Goal: Task Accomplishment & Management: Complete application form

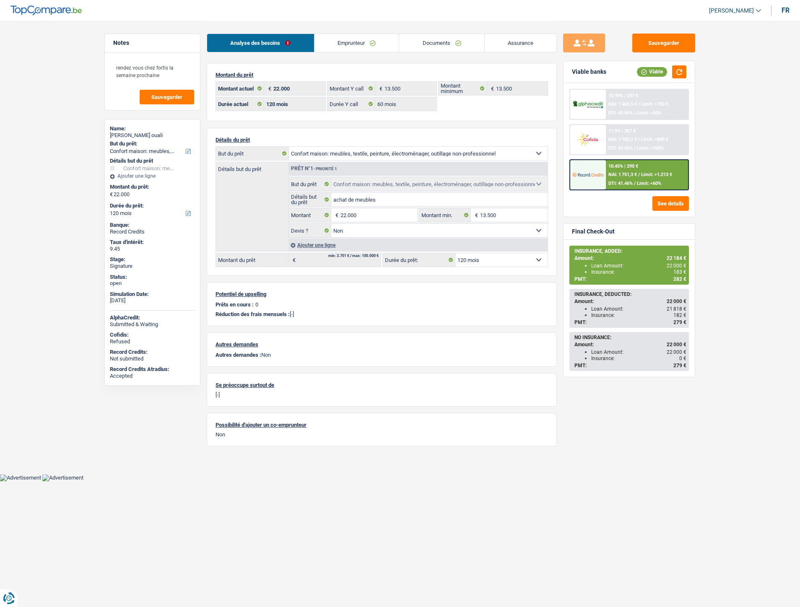
select select "household"
select select "120"
select select "60"
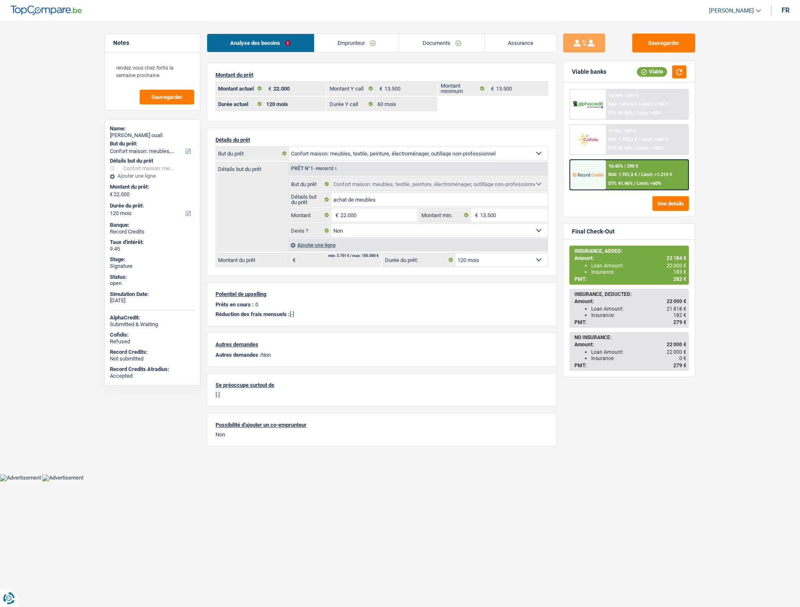
select select "household"
select select "false"
select select "120"
click at [315, 246] on div "Ajouter une ligne" at bounding box center [417, 245] width 259 height 12
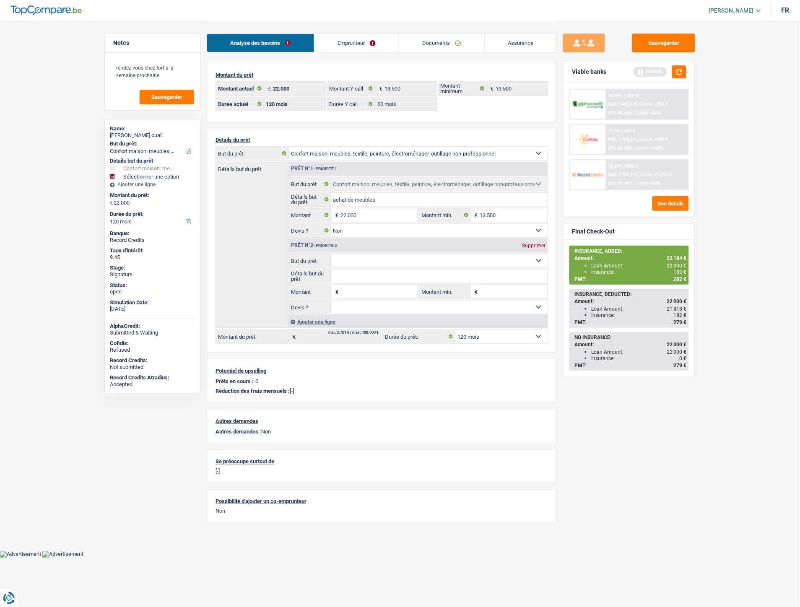
click at [351, 292] on input "Montant" at bounding box center [378, 291] width 77 height 13
type input "250"
type input "22.250"
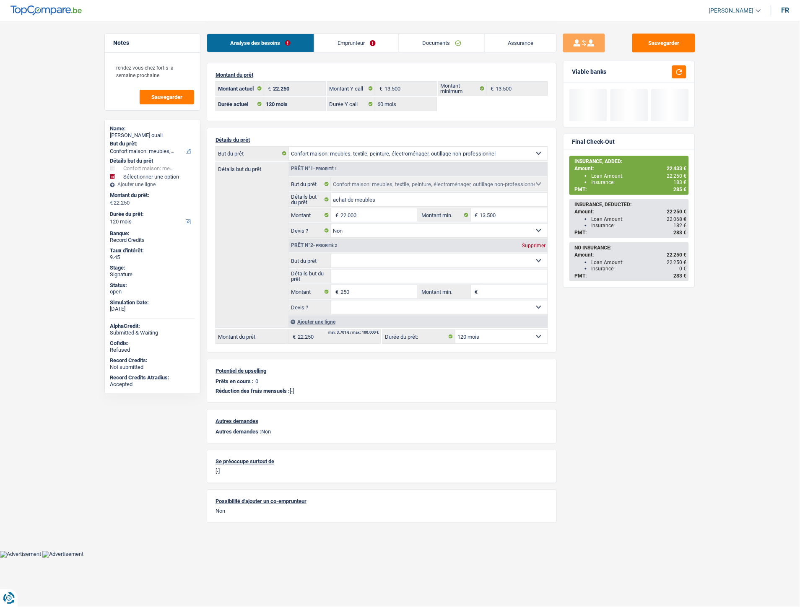
click at [363, 257] on select "Confort maison: meubles, textile, peinture, électroménager, outillage non-profe…" at bounding box center [439, 260] width 217 height 13
select select "insurance"
click at [331, 255] on select "Confort maison: meubles, textile, peinture, électroménager, outillage non-profe…" at bounding box center [439, 260] width 217 height 13
select select "insurance"
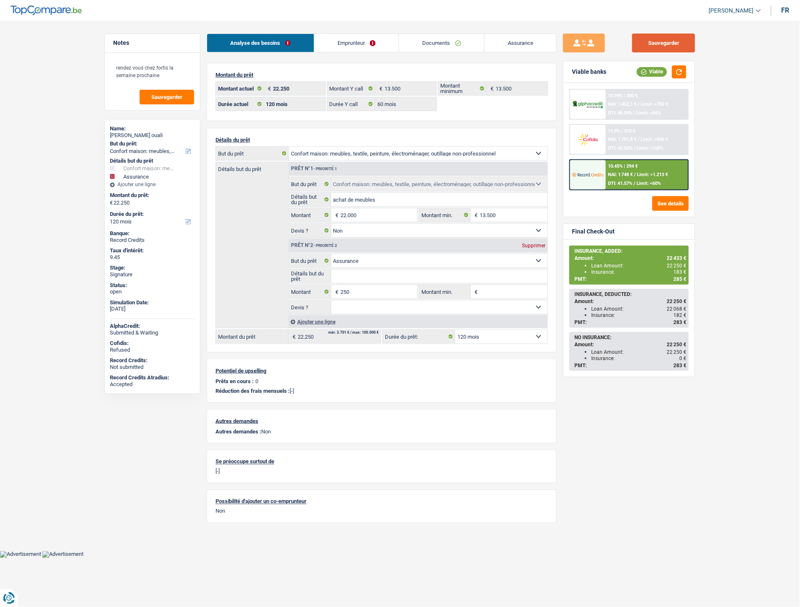
click at [661, 44] on button "Sauvegarder" at bounding box center [663, 43] width 63 height 19
click at [600, 169] on img at bounding box center [587, 175] width 31 height 16
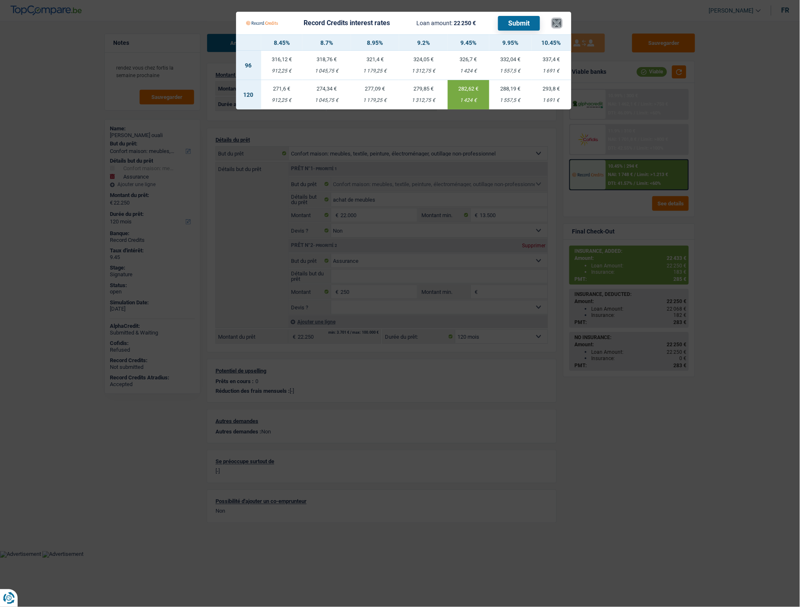
click at [559, 19] on button "×" at bounding box center [557, 23] width 9 height 8
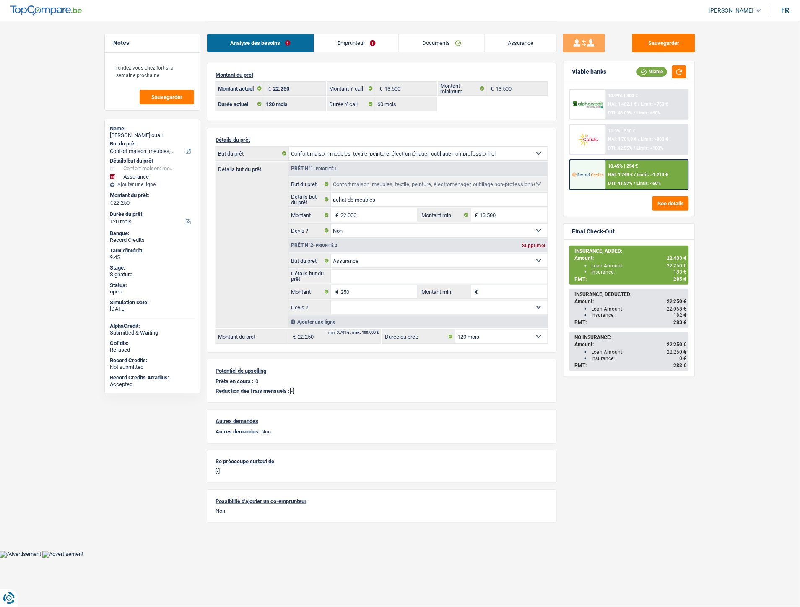
click at [473, 338] on select "12 mois 18 mois 24 mois 30 mois 36 mois 42 mois 48 mois 60 mois 72 mois 84 mois…" at bounding box center [501, 336] width 92 height 13
select select "84"
click at [455, 332] on select "12 mois 18 mois 24 mois 30 mois 36 mois 42 mois 48 mois 60 mois 72 mois 84 mois…" at bounding box center [501, 336] width 92 height 13
select select "84"
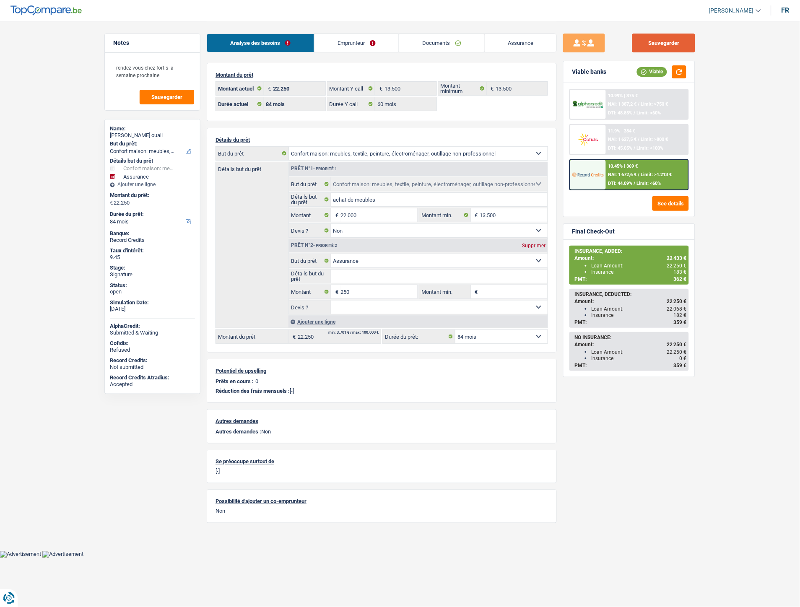
click at [660, 43] on button "Sauvegarder" at bounding box center [663, 43] width 63 height 19
click at [631, 174] on span "NAI: 1 672,6 €" at bounding box center [622, 174] width 29 height 5
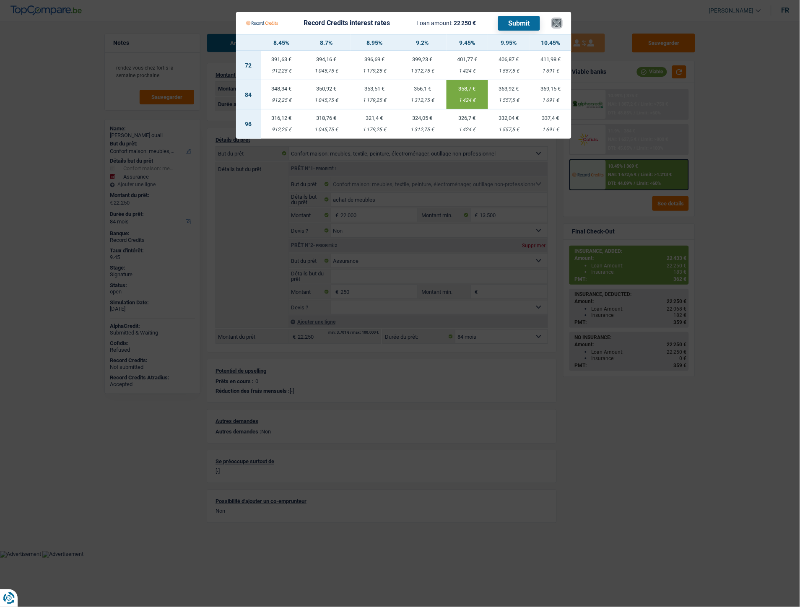
click at [558, 21] on button "×" at bounding box center [557, 23] width 9 height 8
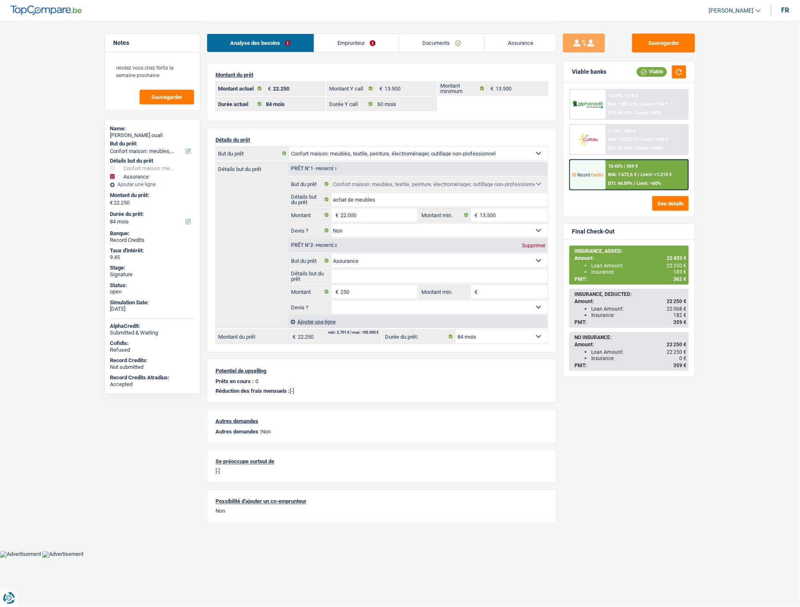
click at [448, 40] on link "Documents" at bounding box center [441, 43] width 85 height 18
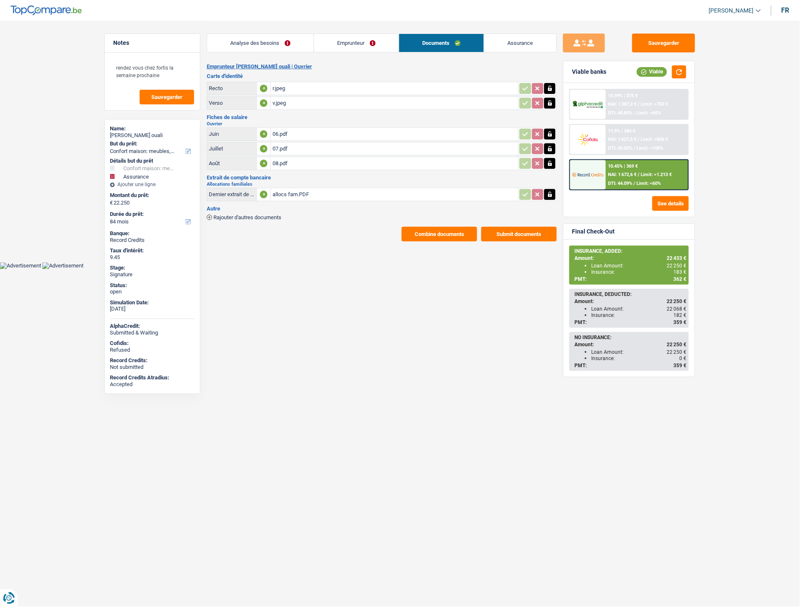
click at [273, 215] on span "Rajouter d'autres documents" at bounding box center [247, 217] width 68 height 5
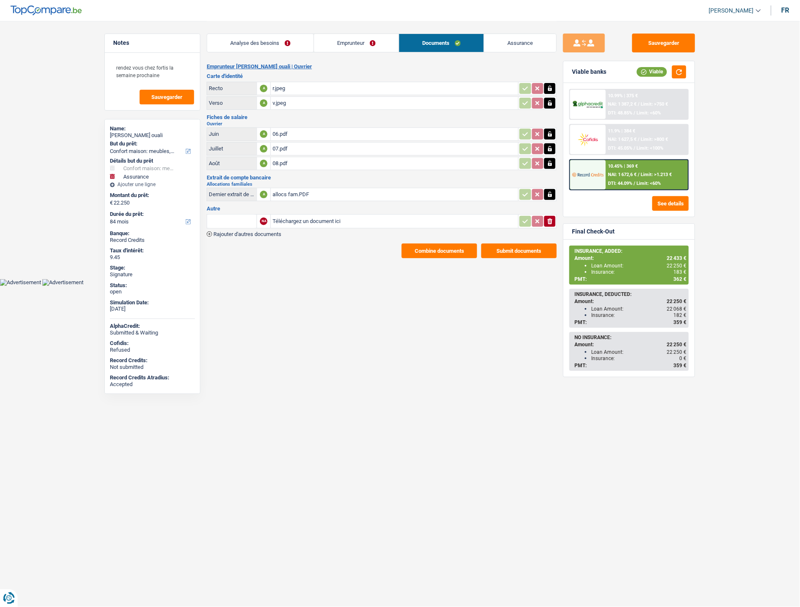
click at [299, 216] on input "Téléchargez un document ici" at bounding box center [395, 221] width 244 height 13
type input "C:\fakepath\IMG-20250925-WA0009.jpg"
click at [272, 231] on span "Rajouter d'autres documents" at bounding box center [247, 233] width 68 height 5
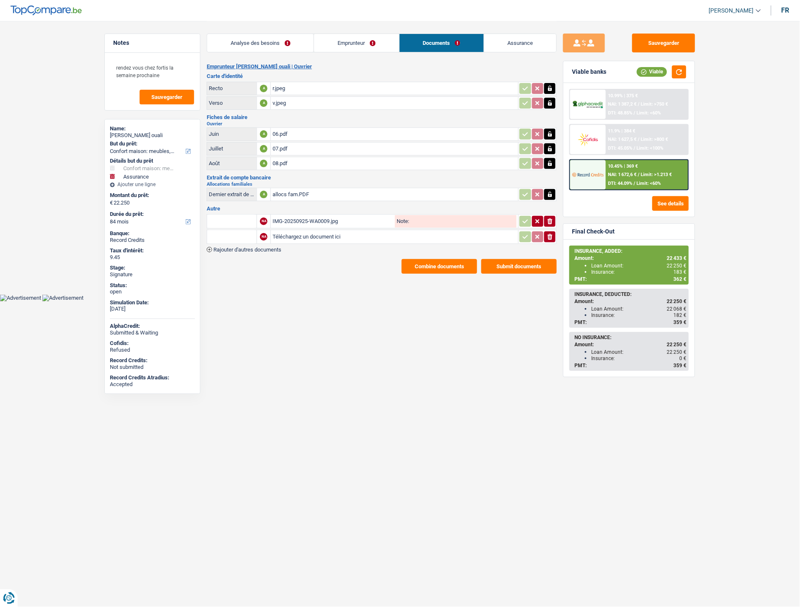
click at [300, 233] on input "Téléchargez un document ici" at bounding box center [395, 237] width 244 height 13
type input "C:\fakepath\IMG-20250925-WA0007.jpg"
click at [247, 223] on input "text" at bounding box center [232, 221] width 46 height 13
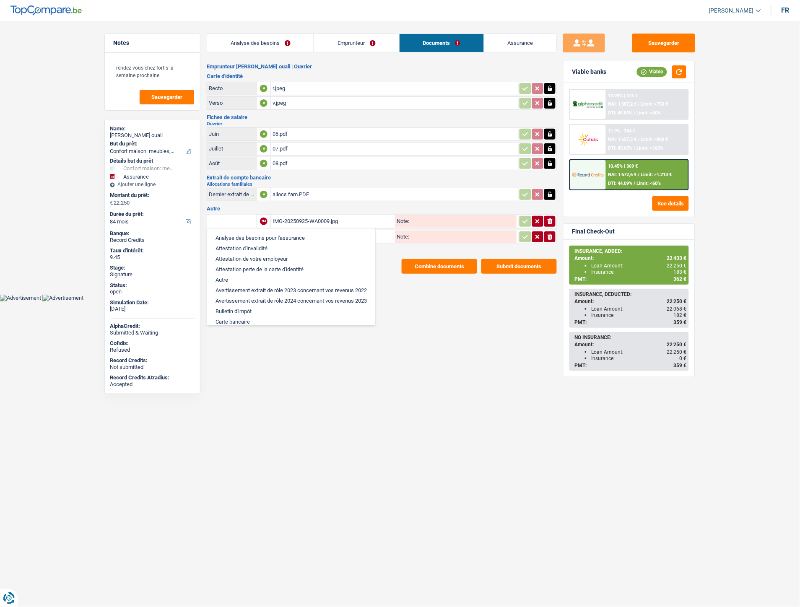
click at [247, 222] on input "text" at bounding box center [232, 221] width 46 height 13
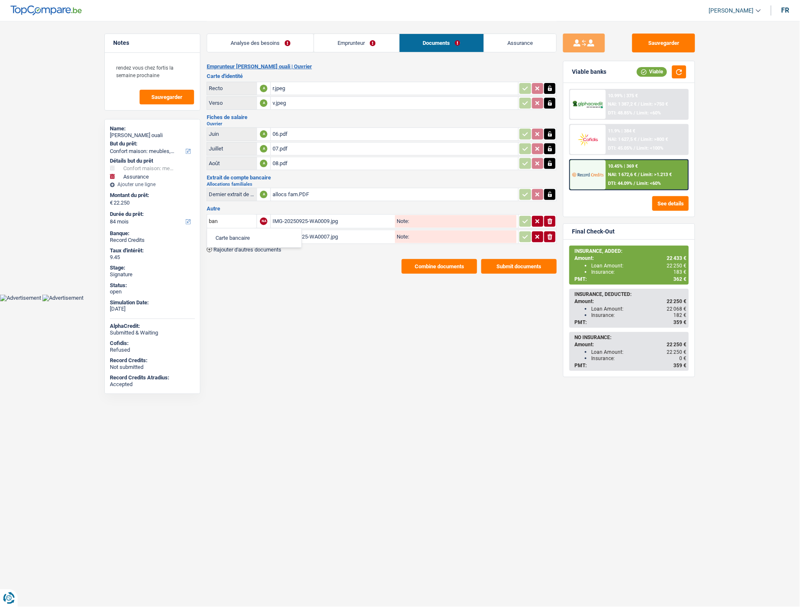
click at [246, 233] on li "Carte bancaire" at bounding box center [254, 238] width 86 height 10
type input "Carte bancaire"
click at [240, 232] on input "text" at bounding box center [232, 236] width 46 height 13
click at [238, 248] on li "Carte bancaire" at bounding box center [254, 253] width 86 height 10
type input "Carte bancaire"
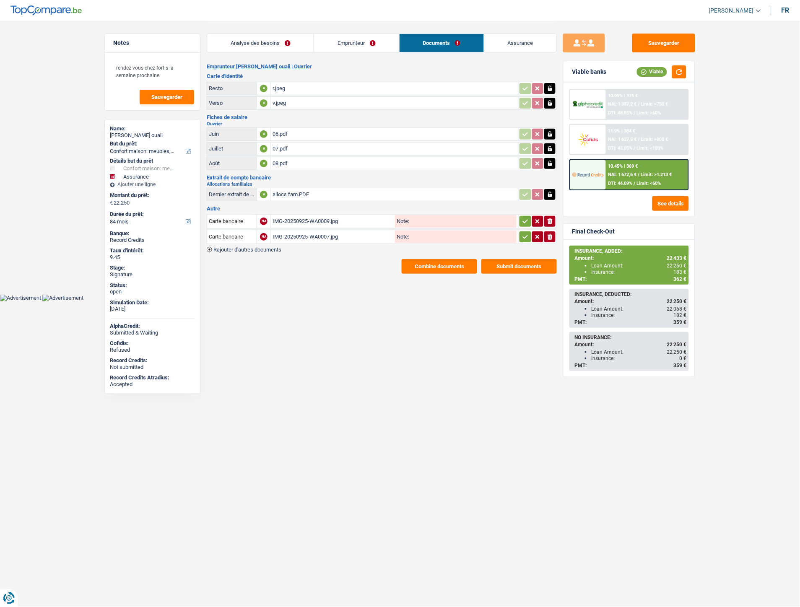
click at [277, 247] on span "Rajouter d'autres documents" at bounding box center [247, 249] width 68 height 5
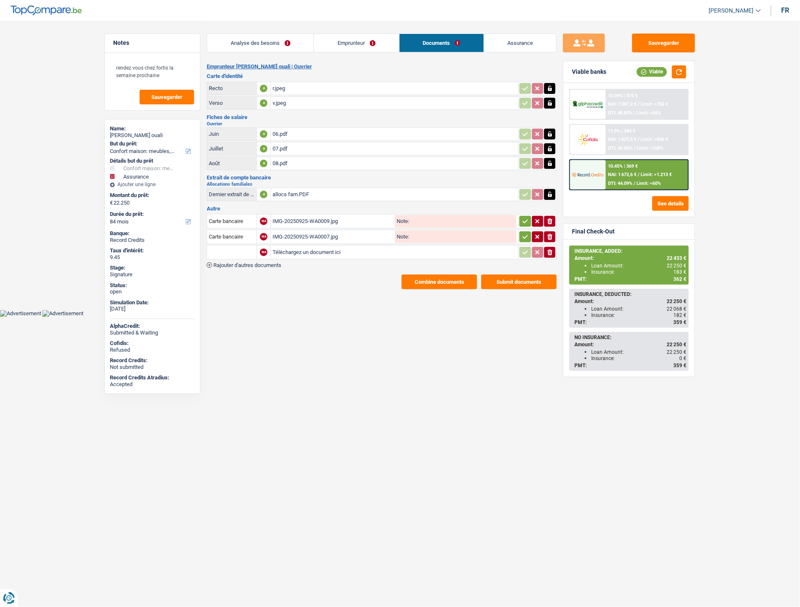
click at [245, 246] on input "text" at bounding box center [232, 252] width 46 height 13
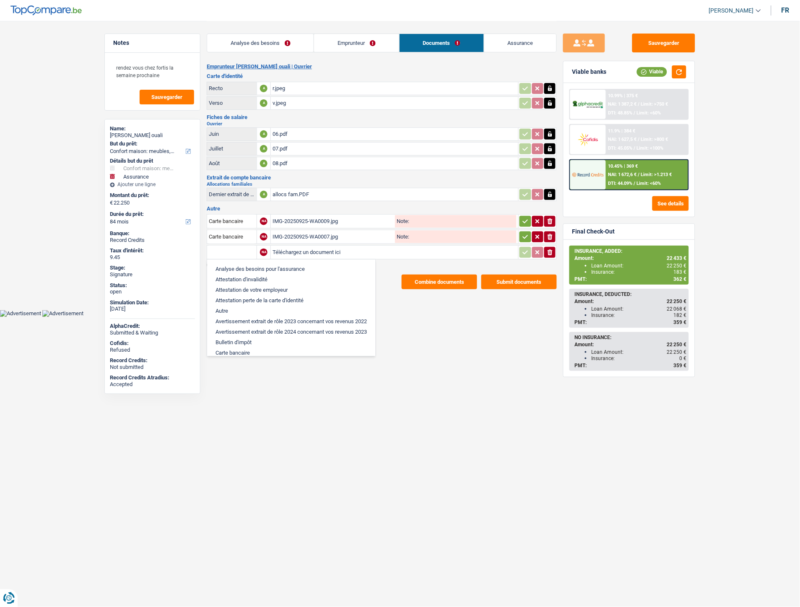
click at [295, 246] on input "Téléchargez un document ici" at bounding box center [395, 252] width 244 height 13
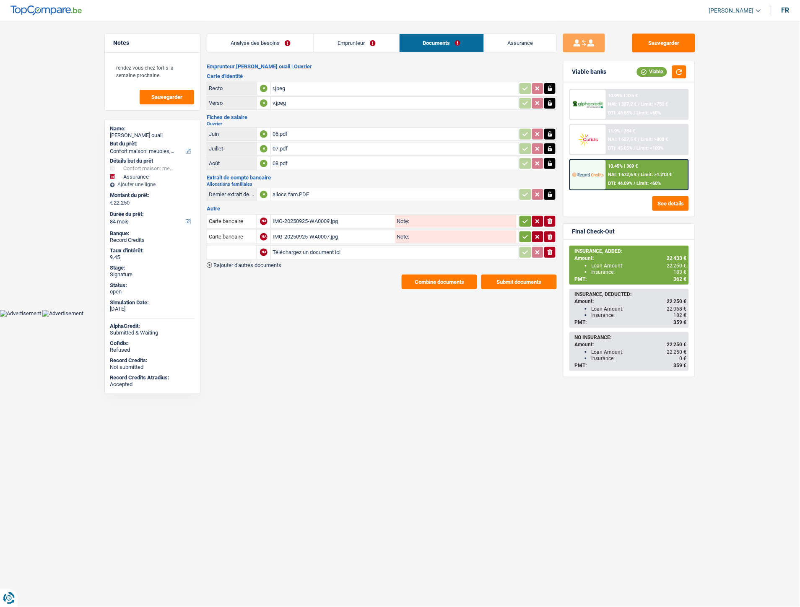
type input "C:\fakepath\Extrait El ouali.pdf"
click at [237, 247] on input "text" at bounding box center [232, 252] width 46 height 13
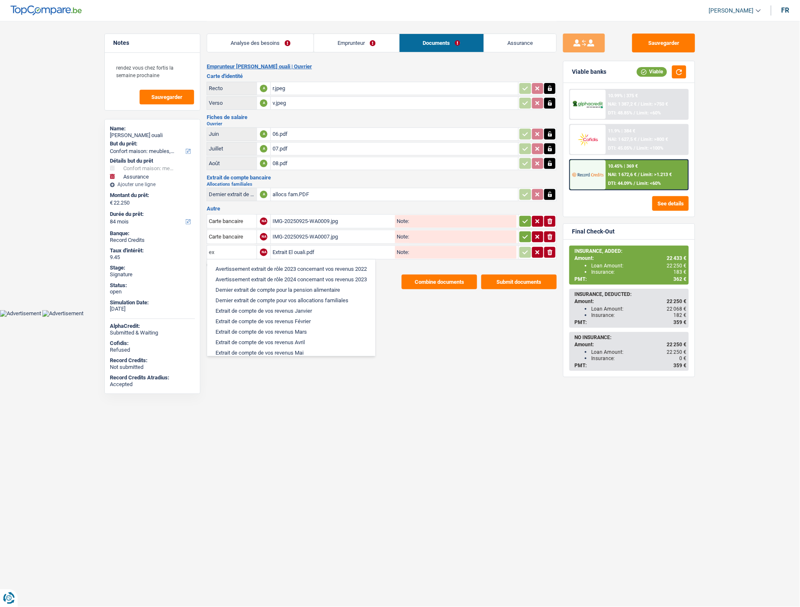
type input "e"
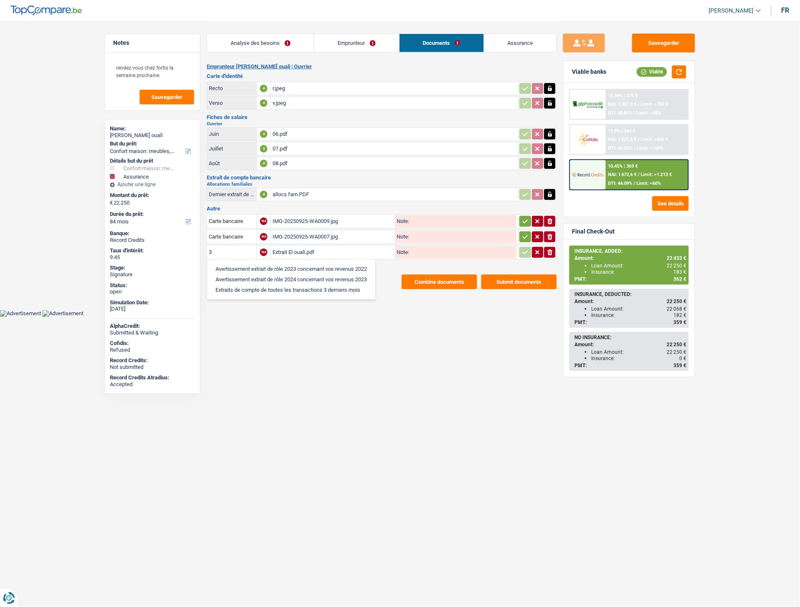
click at [275, 285] on li "Extraits de compte de toutes les transactions 3 derniers mois" at bounding box center [291, 290] width 160 height 10
type input "Extraits de compte de toutes les transactions 3 derniers mois"
click at [525, 218] on icon "button" at bounding box center [525, 221] width 7 height 8
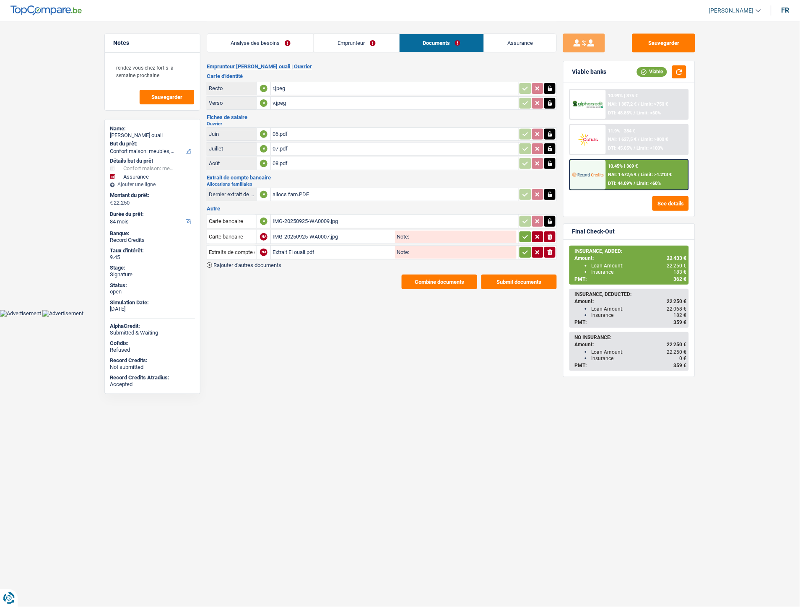
click at [522, 237] on icon "button" at bounding box center [525, 237] width 7 height 8
click at [524, 250] on icon "button" at bounding box center [525, 252] width 5 height 4
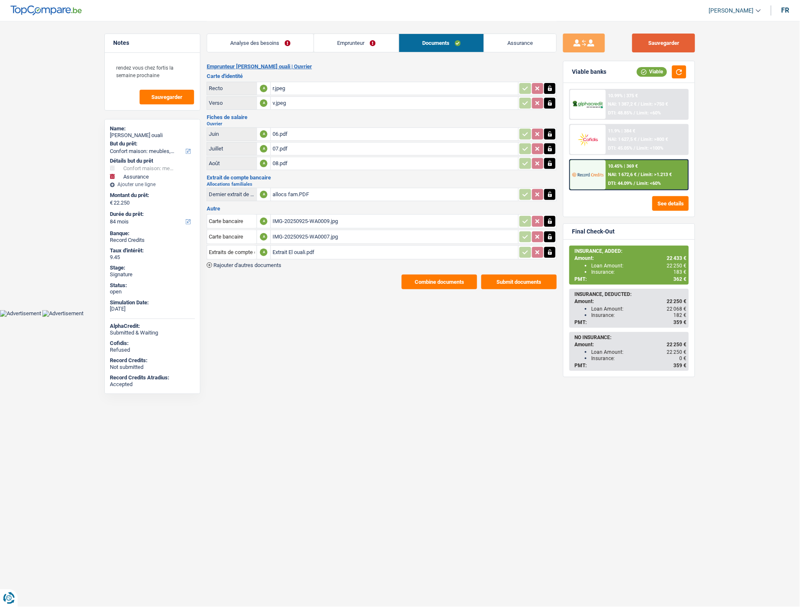
click at [652, 47] on button "Sauvegarder" at bounding box center [663, 43] width 63 height 19
click at [436, 276] on button "Combine documents" at bounding box center [439, 282] width 75 height 15
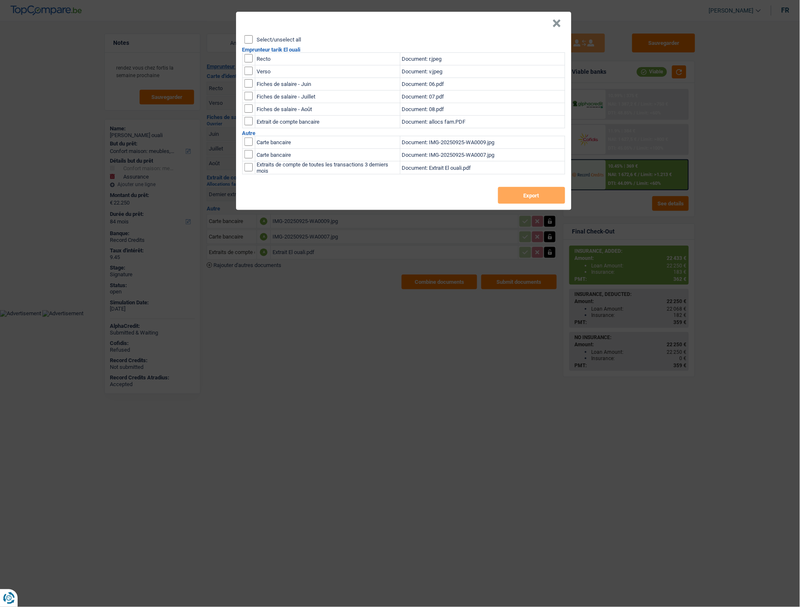
click at [246, 36] on input "Select/unselect all" at bounding box center [248, 39] width 8 height 8
checkbox input "true"
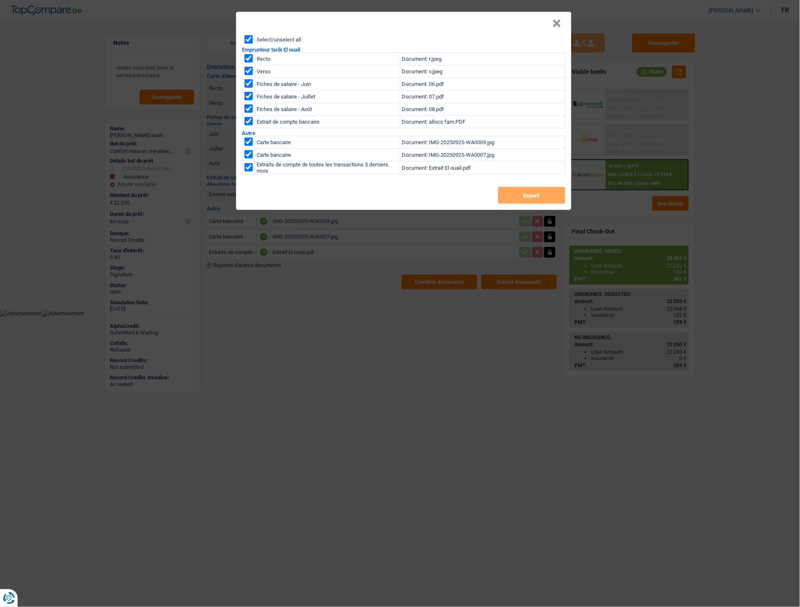
checkbox input "true"
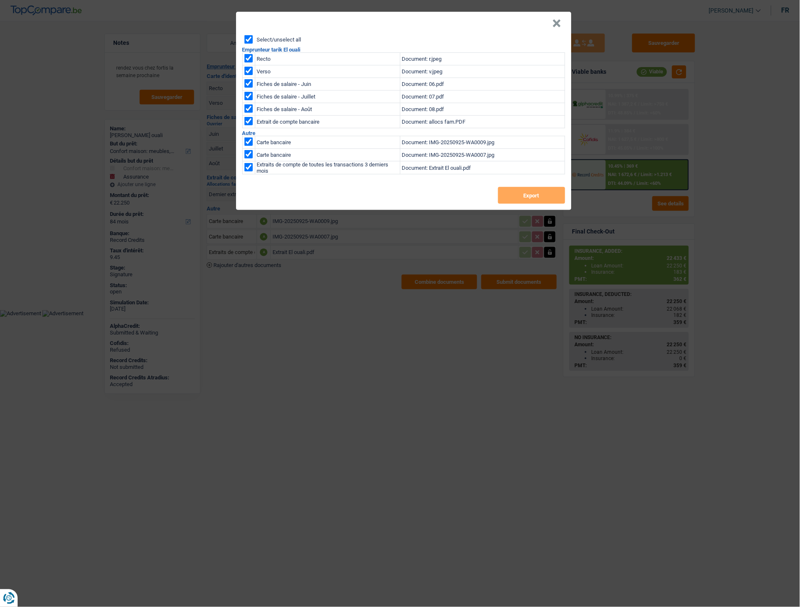
checkbox input "true"
click at [517, 201] on button "Export" at bounding box center [531, 195] width 67 height 17
click at [554, 21] on button "×" at bounding box center [557, 23] width 9 height 8
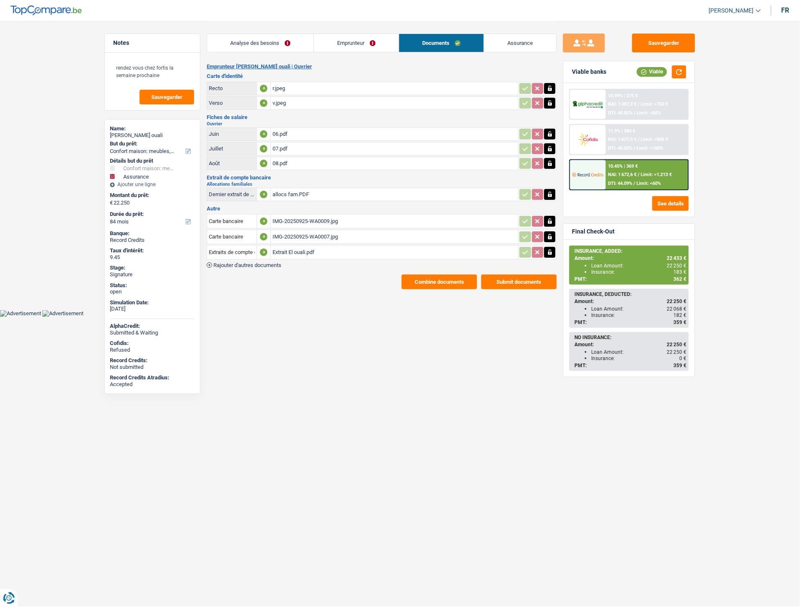
click at [296, 190] on div "allocs fam.PDF" at bounding box center [395, 194] width 244 height 13
click at [669, 42] on button "Sauvegarder" at bounding box center [663, 43] width 63 height 19
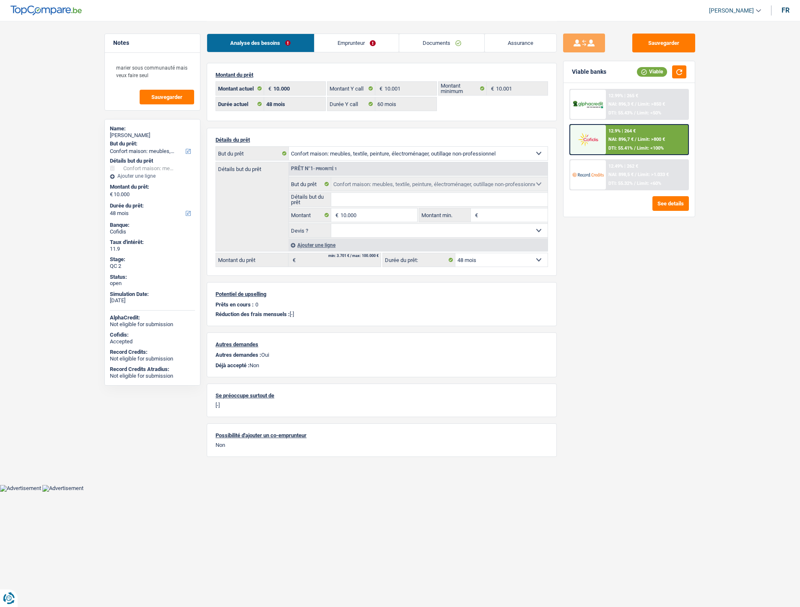
select select "household"
select select "48"
select select "60"
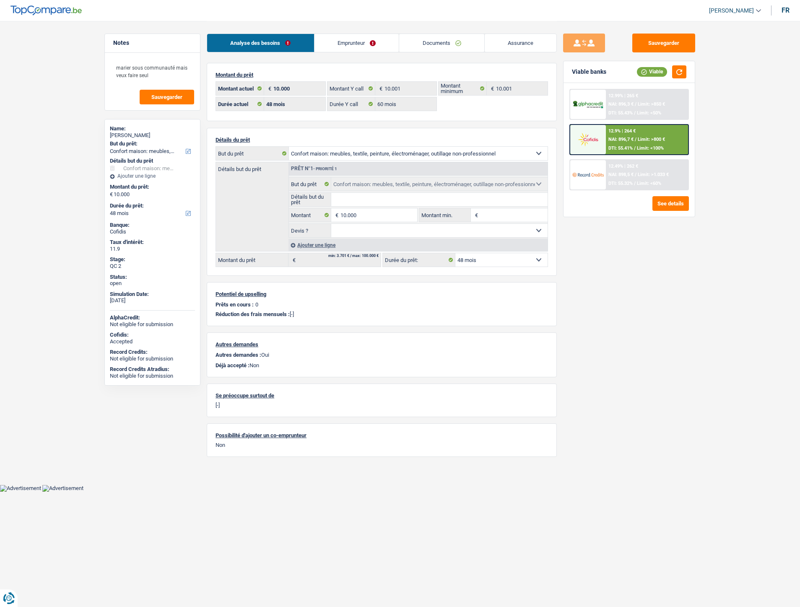
select select "household"
select select "48"
click at [446, 40] on link "Documents" at bounding box center [441, 43] width 85 height 18
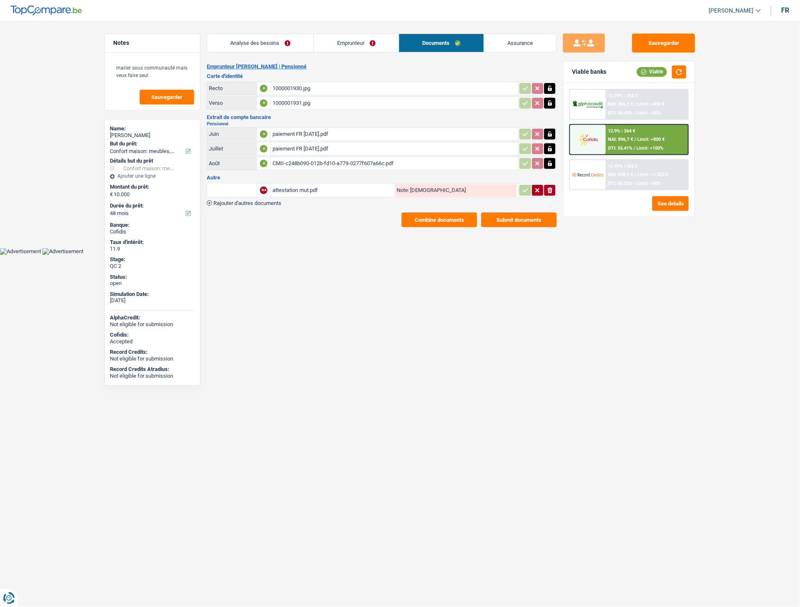
click at [304, 186] on div "attestation mut.pdf" at bounding box center [333, 190] width 121 height 13
drag, startPoint x: 313, startPoint y: 129, endPoint x: 395, endPoint y: 138, distance: 82.7
click at [313, 129] on div "paiement FR Août 2025.pdf" at bounding box center [395, 134] width 244 height 13
drag, startPoint x: 314, startPoint y: 147, endPoint x: 337, endPoint y: 115, distance: 39.9
click at [314, 147] on div "paiement FR septembre 2025.pdf" at bounding box center [395, 149] width 244 height 13
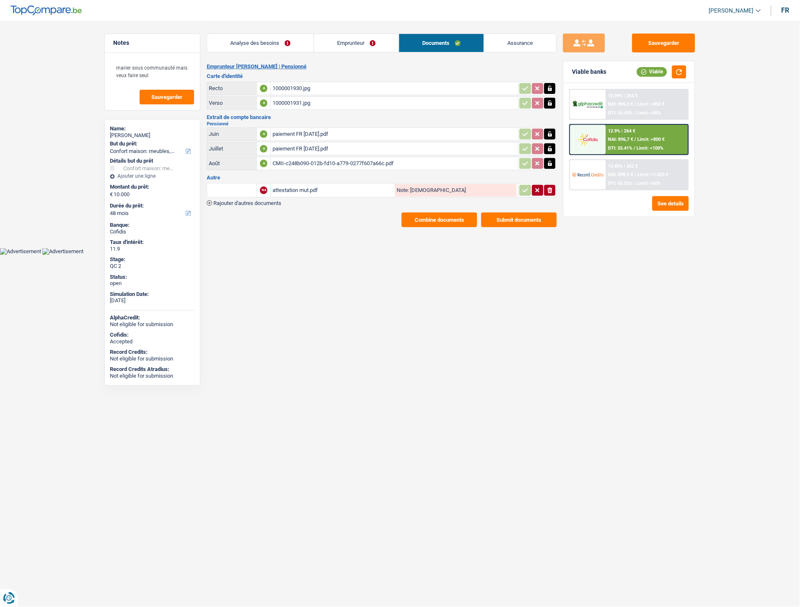
drag, startPoint x: 308, startPoint y: 162, endPoint x: 314, endPoint y: 120, distance: 41.9
click at [308, 162] on div "CMII-c248b090-012b-fd10-a779-0277f607a66c.pdf" at bounding box center [395, 163] width 244 height 13
drag, startPoint x: 417, startPoint y: 254, endPoint x: 275, endPoint y: 199, distance: 152.9
click at [416, 254] on html "Vous avez le contrôle de vos données Nous utilisons des cookies, tout comme nos…" at bounding box center [400, 127] width 800 height 255
click at [317, 163] on div "CMII-c248b090-012b-fd10-a779-0277f607a66c.pdf" at bounding box center [395, 163] width 244 height 13
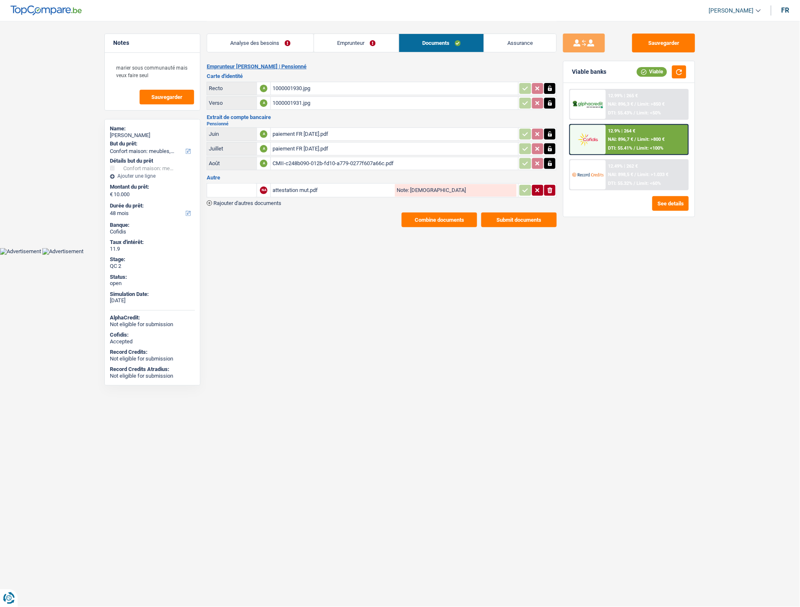
click at [314, 147] on div "paiement FR septembre 2025.pdf" at bounding box center [395, 149] width 244 height 13
click at [302, 129] on div "paiement FR Août 2025.pdf" at bounding box center [395, 134] width 244 height 13
click at [263, 200] on span "Rajouter d'autres documents" at bounding box center [247, 202] width 68 height 5
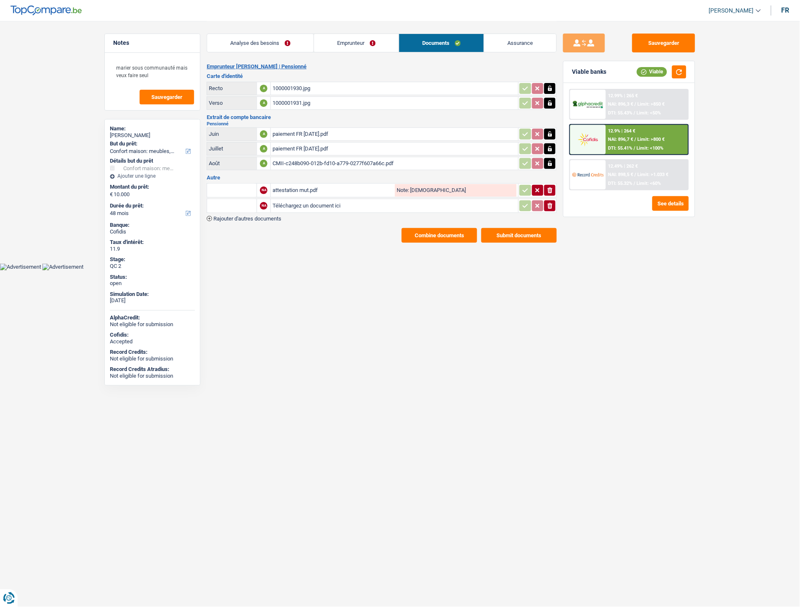
click at [286, 200] on input "Téléchargez un document ici" at bounding box center [395, 206] width 244 height 13
type input "C:\fakepath\out-UNMWJJjD.jpeg"
click at [231, 202] on input "text" at bounding box center [232, 205] width 46 height 13
click at [249, 217] on li "Carte bancaire" at bounding box center [254, 222] width 86 height 10
type input "Carte bancaire"
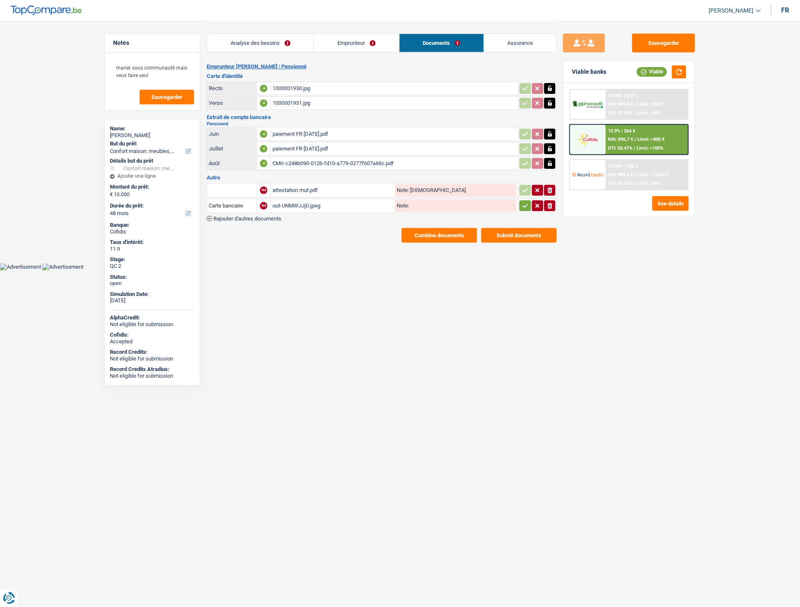
click at [523, 202] on icon "button" at bounding box center [525, 206] width 7 height 8
click at [663, 44] on button "Sauvegarder" at bounding box center [663, 43] width 63 height 19
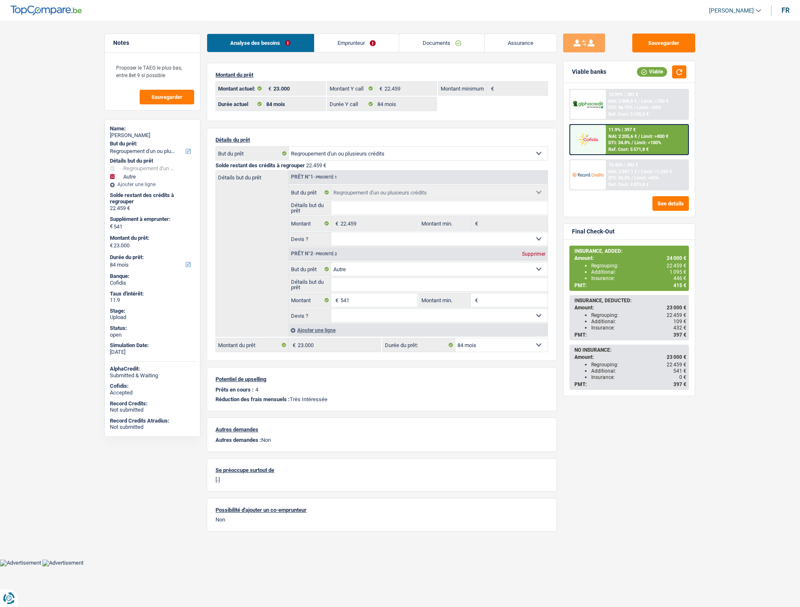
select select "refinancing"
select select "other"
select select "84"
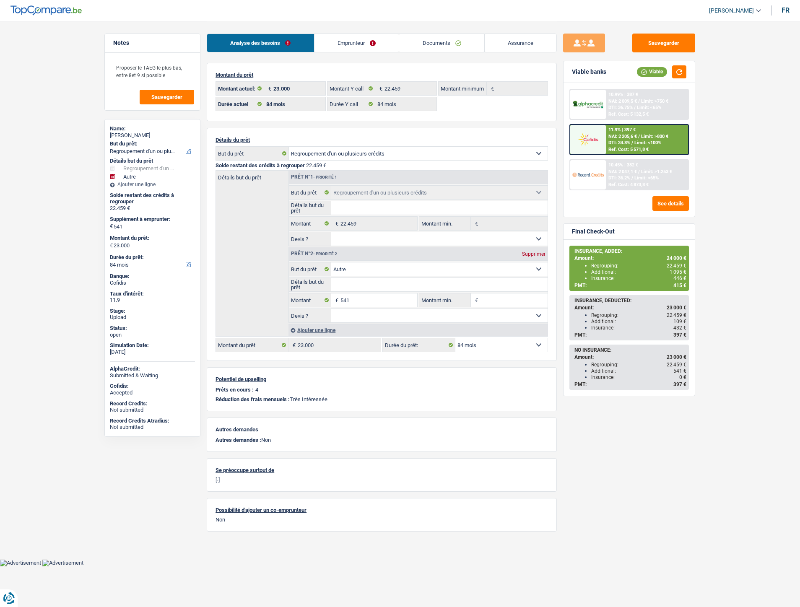
select select "84"
select select "refinancing"
select select "other"
select select "84"
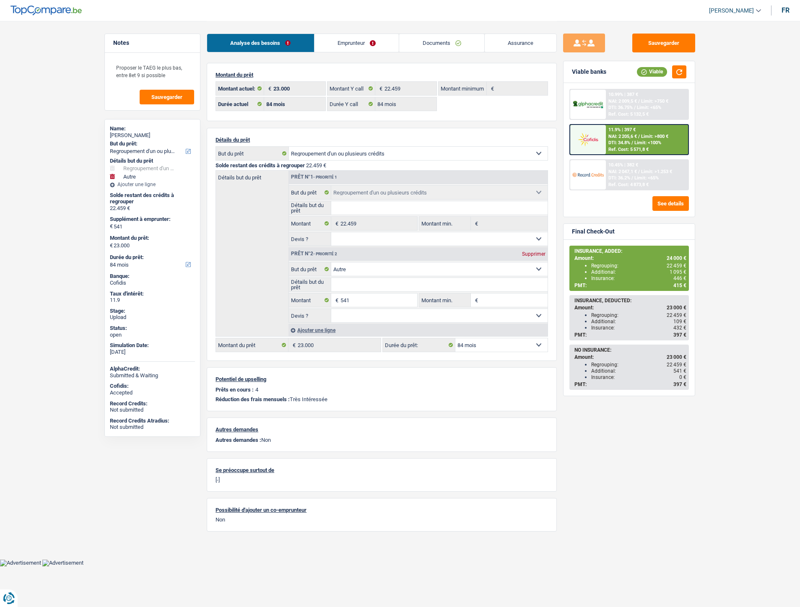
select select "refinancing"
select select "other"
select select "84"
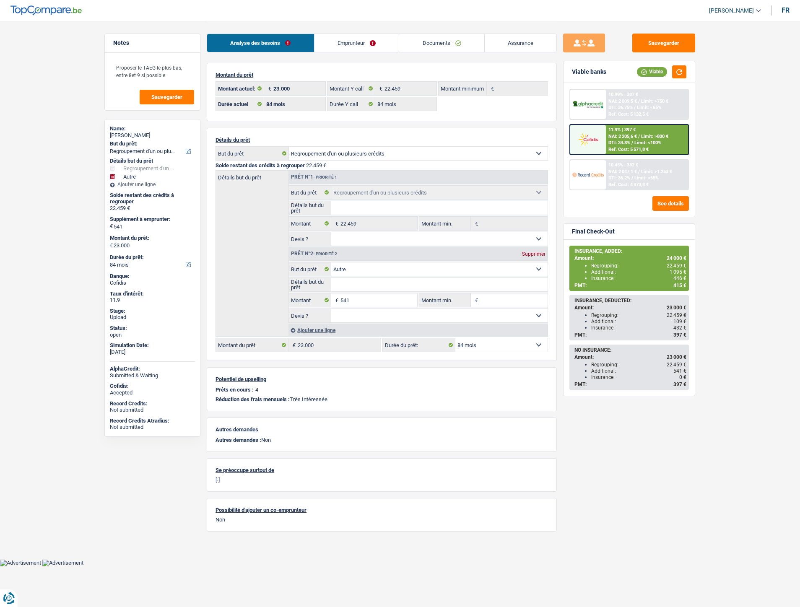
select select "84"
select select "refinancing"
select select "other"
select select "84"
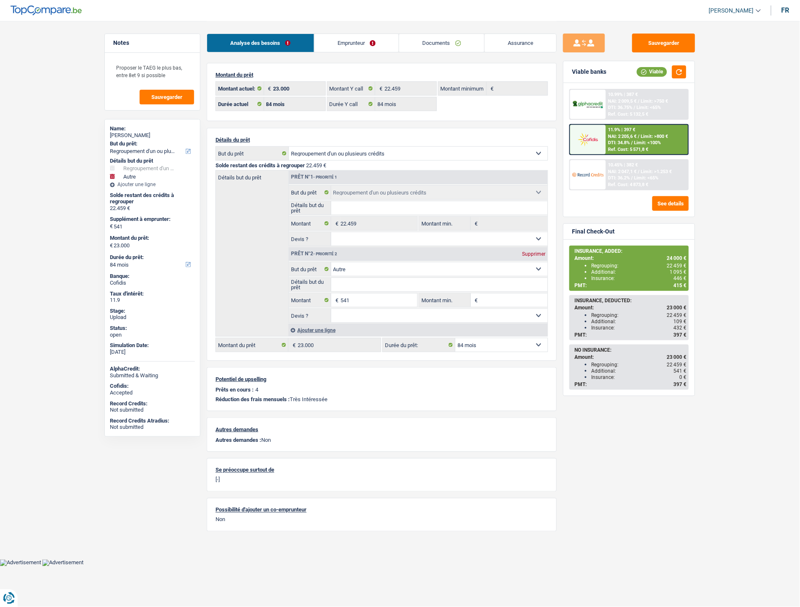
click at [440, 42] on link "Documents" at bounding box center [441, 43] width 85 height 18
select select "refinancing"
select select "other"
select select "84"
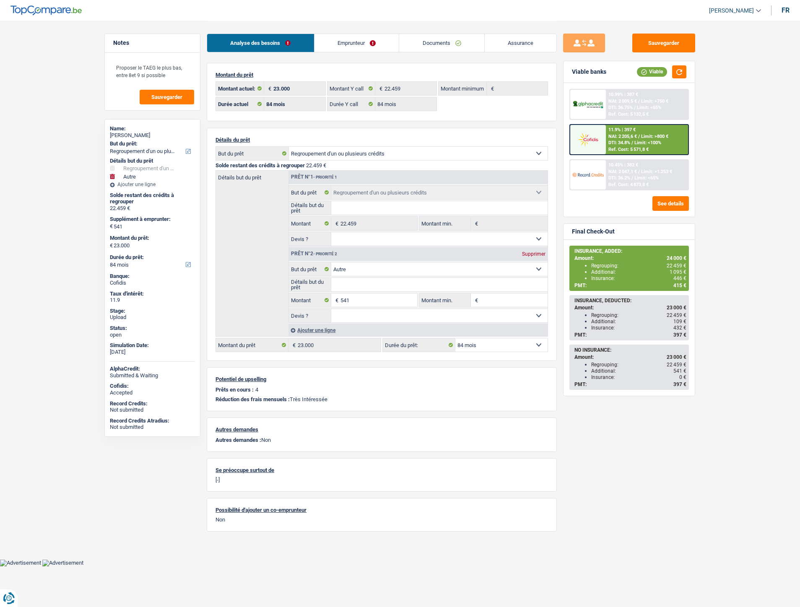
select select "84"
select select "refinancing"
select select "other"
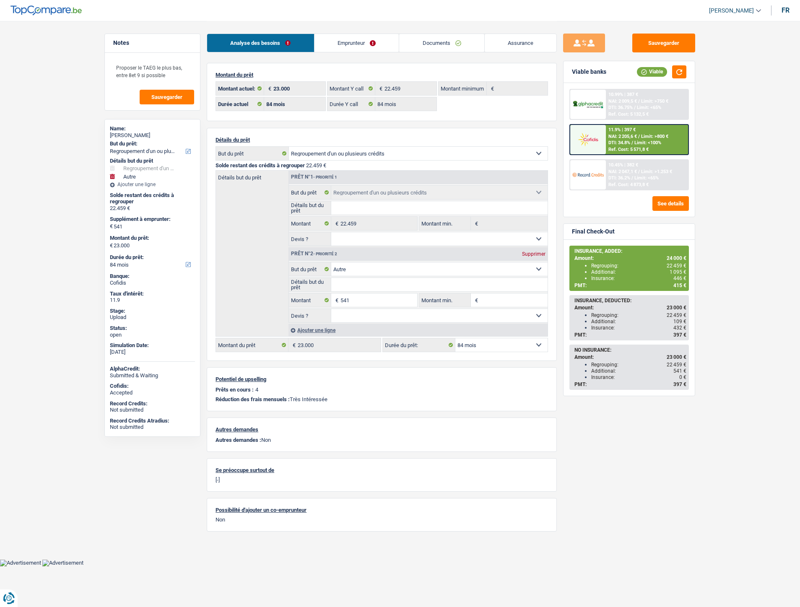
select select "84"
click at [439, 45] on link "Documents" at bounding box center [441, 43] width 85 height 18
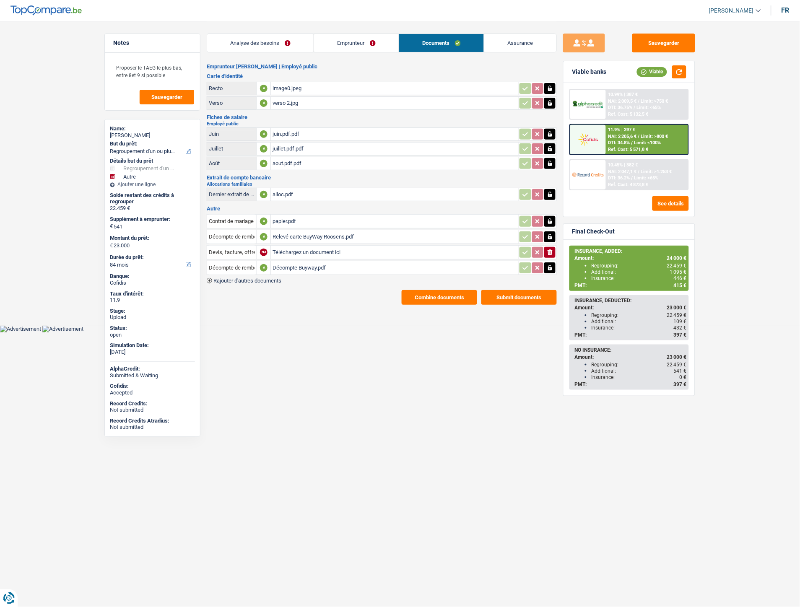
click at [326, 231] on div "Relevé carte BuyWay Roosens.pdf" at bounding box center [395, 237] width 244 height 13
click at [338, 39] on link "Emprunteur" at bounding box center [356, 43] width 85 height 18
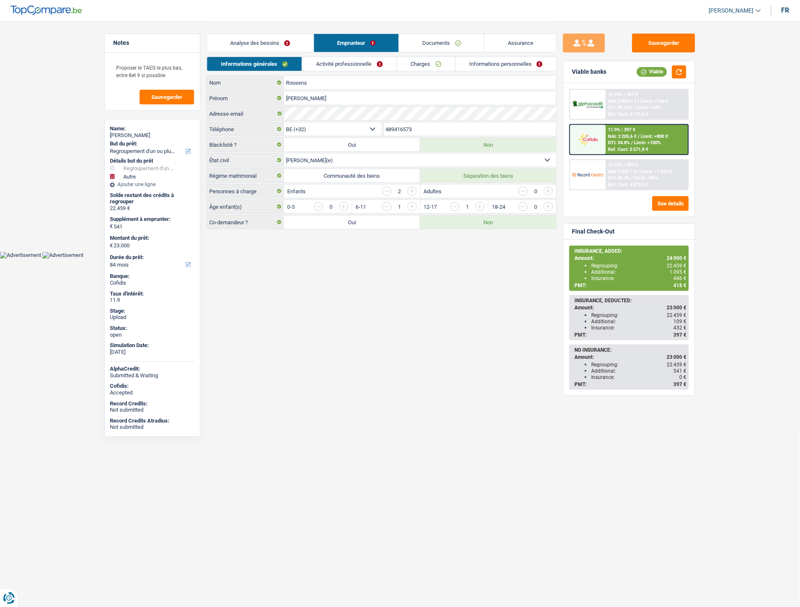
click at [275, 44] on link "Analyse des besoins" at bounding box center [260, 43] width 106 height 18
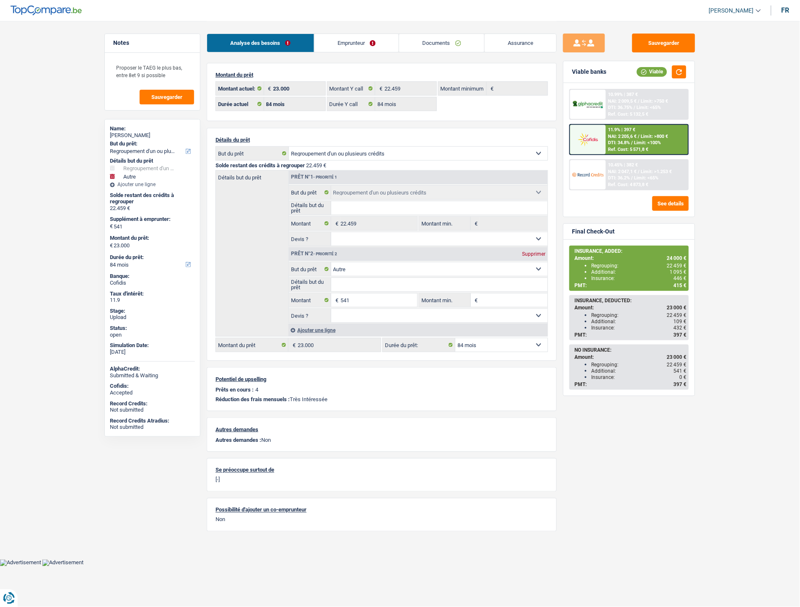
click at [354, 41] on link "Emprunteur" at bounding box center [356, 43] width 85 height 18
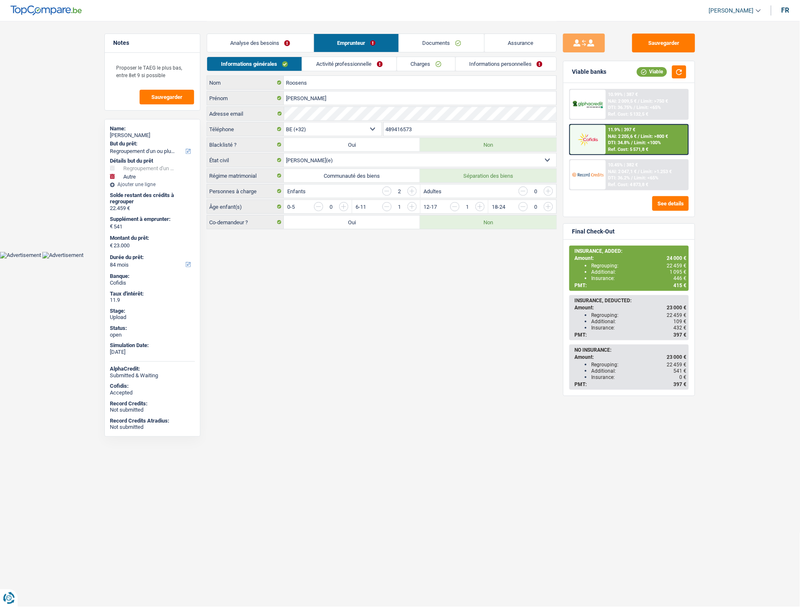
click at [359, 65] on link "Activité professionnelle" at bounding box center [349, 64] width 94 height 14
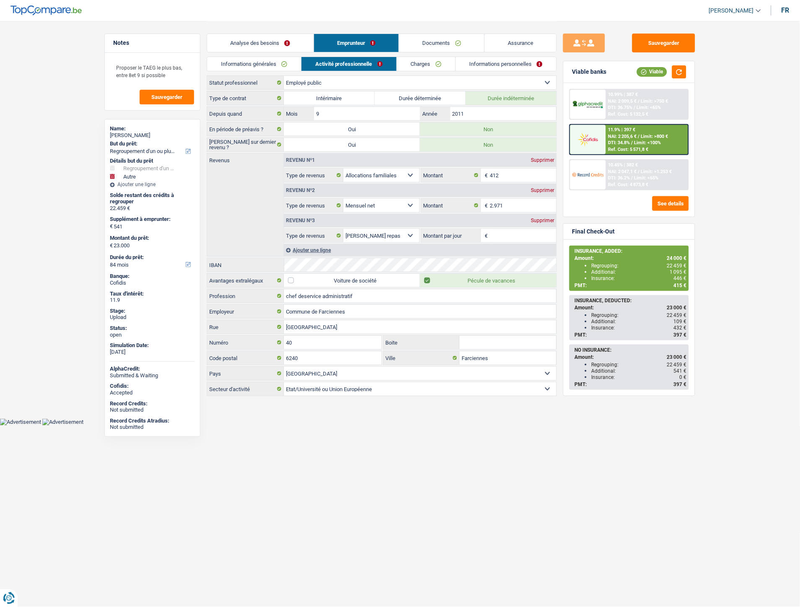
click at [422, 62] on link "Charges" at bounding box center [426, 64] width 58 height 14
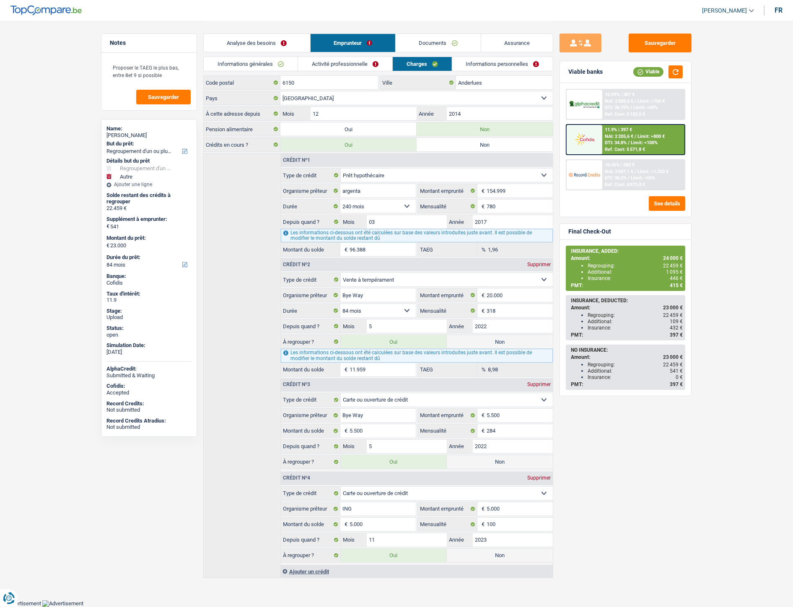
scroll to position [48, 0]
